Goal: Task Accomplishment & Management: Complete application form

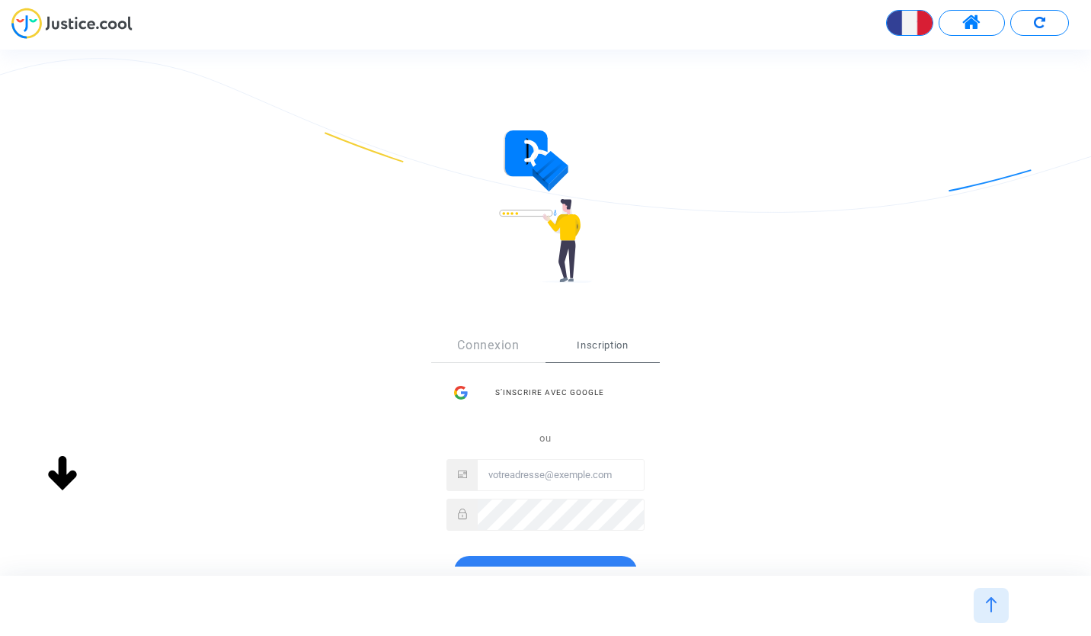
drag, startPoint x: 1090, startPoint y: 186, endPoint x: 1081, endPoint y: 287, distance: 101.1
click at [488, 287] on div "Sign Up Connexion Inscription S’inscrire avec Google ou Inscription" at bounding box center [545, 385] width 1091 height 511
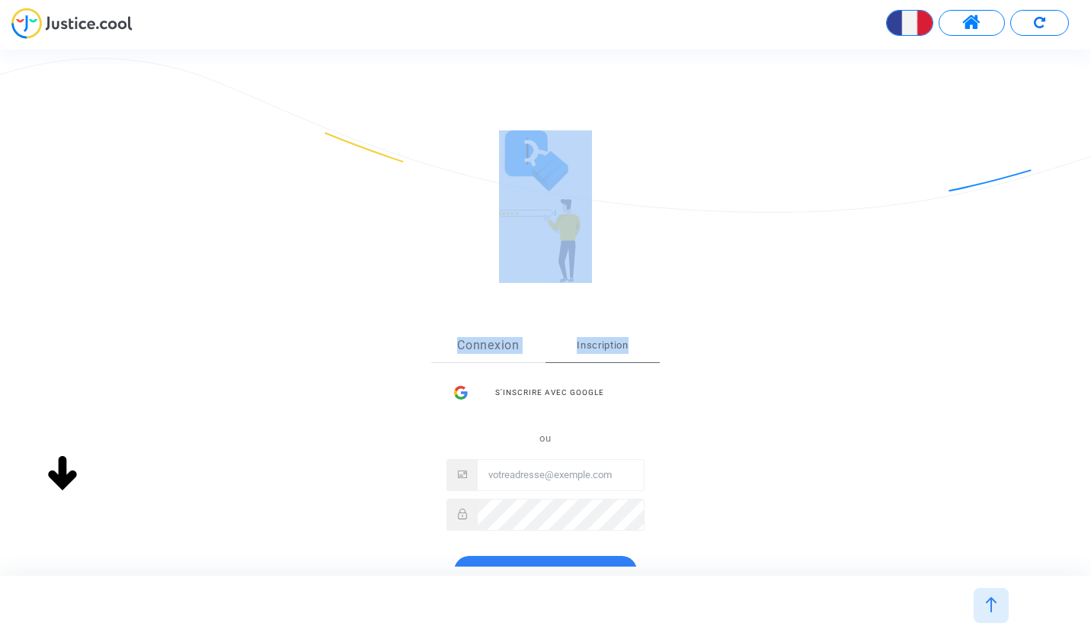
click at [486, 344] on link "Connexion" at bounding box center [488, 345] width 114 height 34
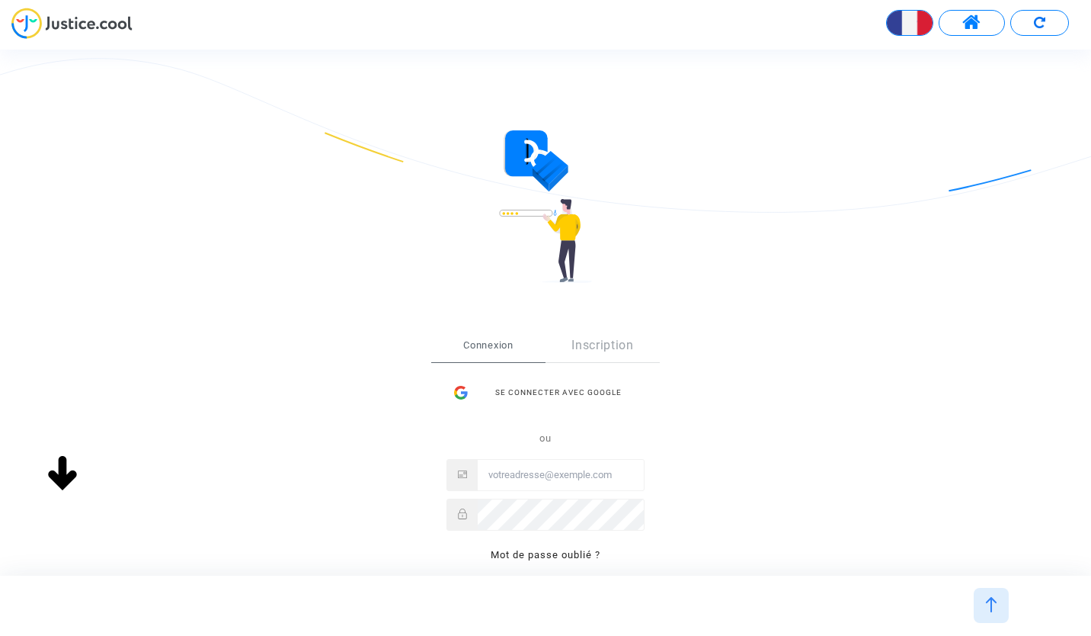
click at [488, 476] on input "Email" at bounding box center [561, 474] width 166 height 30
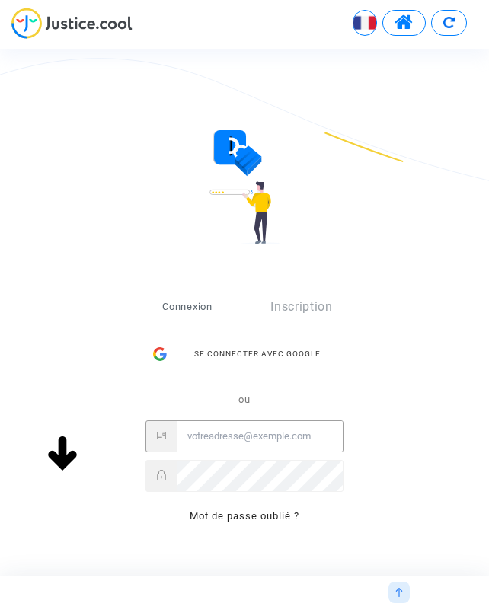
click at [232, 439] on input "Email" at bounding box center [260, 436] width 166 height 30
type input "[EMAIL_ADDRESS][DOMAIN_NAME]"
click at [153, 550] on button "Connexion" at bounding box center [244, 565] width 183 height 30
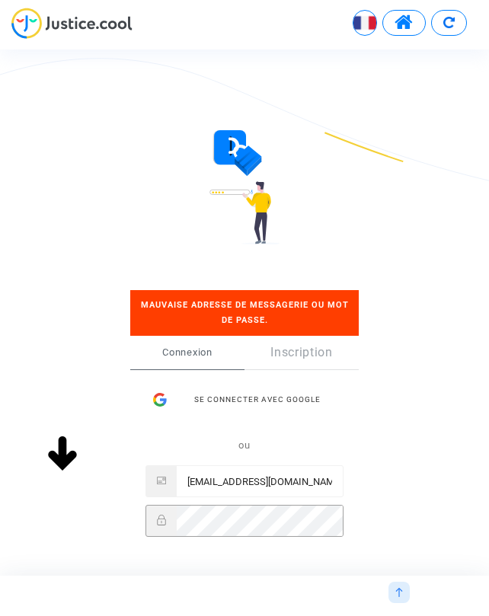
click at [74, 511] on div "Se connecter Mauvaise adresse de messagerie ou mot de passe. Connexion Inscript…" at bounding box center [244, 463] width 367 height 407
click at [153, 596] on button "Connexion" at bounding box center [244, 611] width 183 height 30
